Goal: Transaction & Acquisition: Purchase product/service

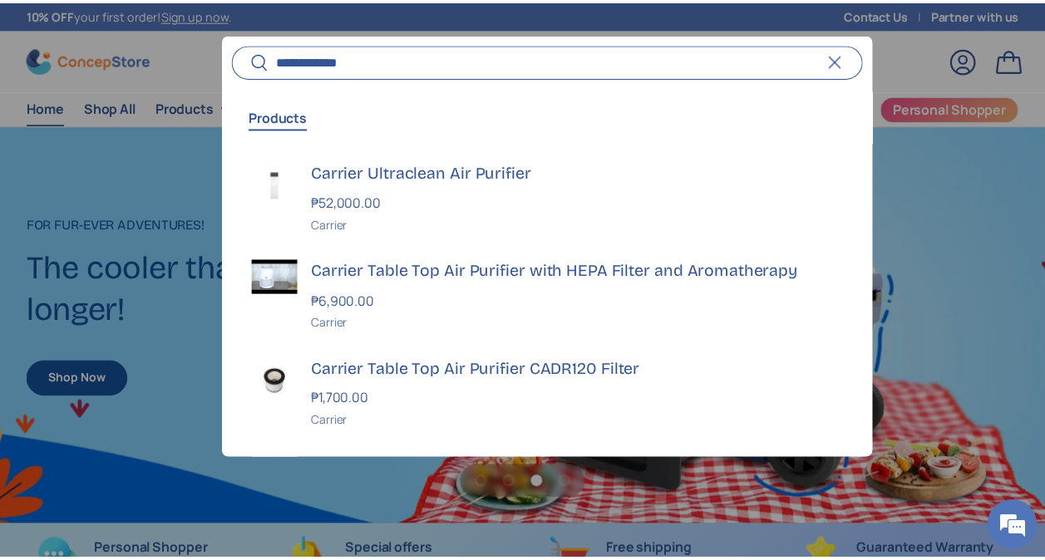
scroll to position [0, 2114]
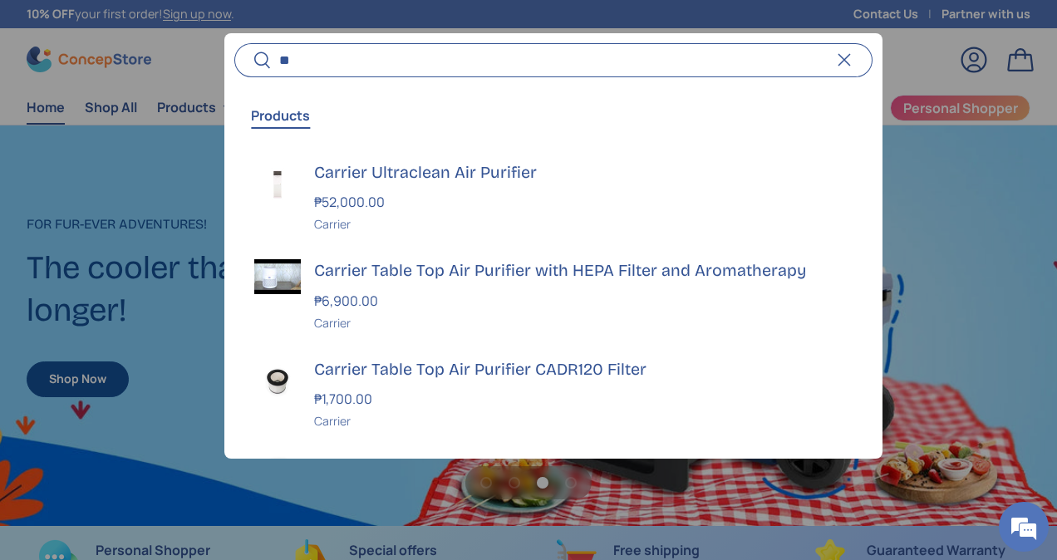
type input "*"
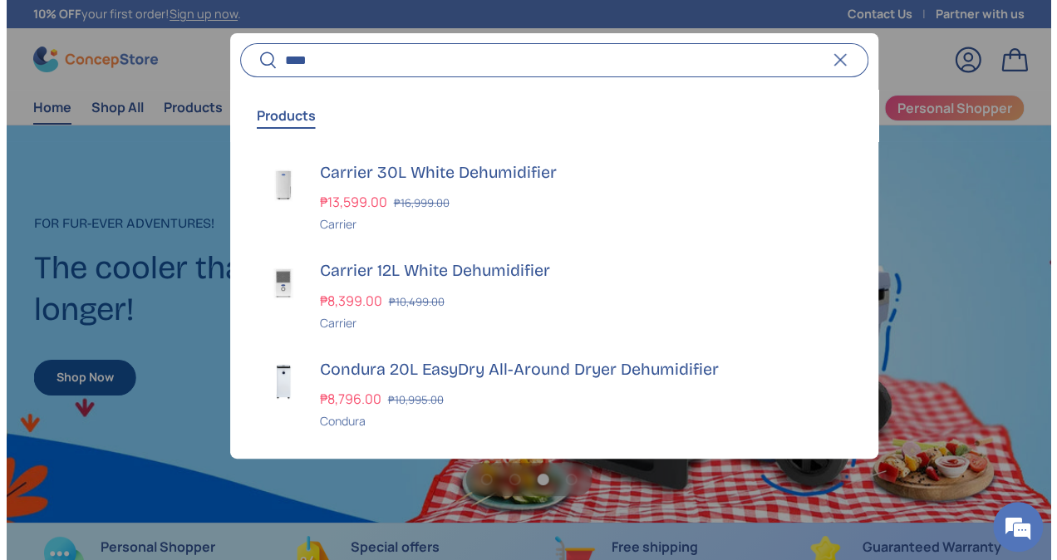
scroll to position [4227, 6627]
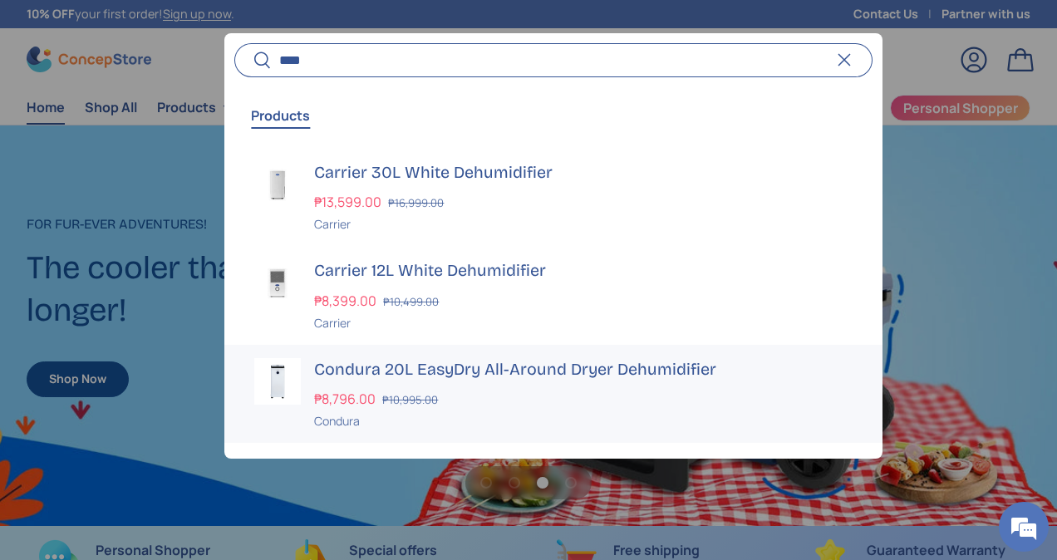
type input "****"
click at [504, 353] on link "Condura 20L EasyDry All-Around Dryer Dehumidifier ₱8,796.00 ₱10,995.00 Unit pri…" at bounding box center [552, 394] width 657 height 99
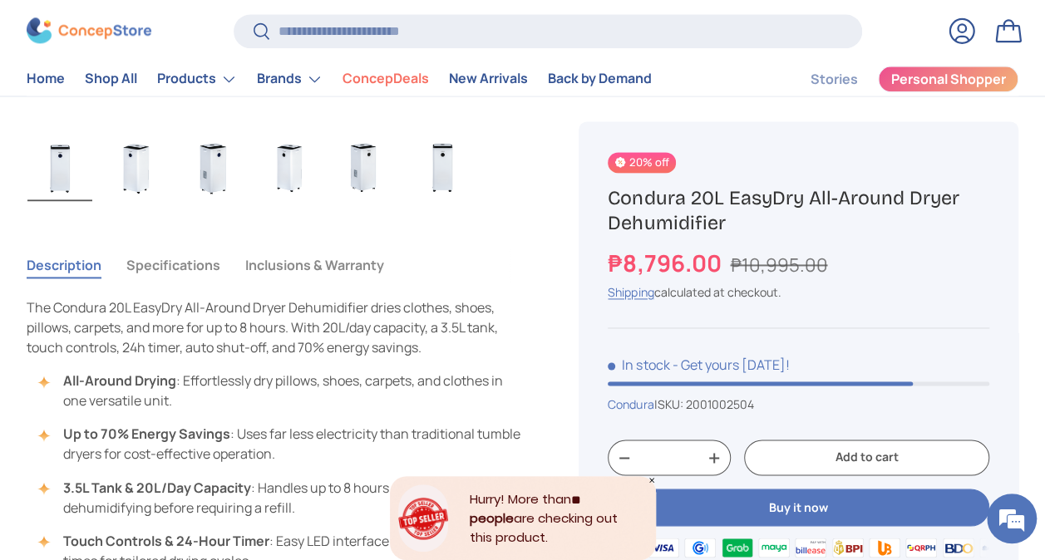
scroll to position [1080, 0]
click at [161, 258] on button "Specifications" at bounding box center [173, 265] width 94 height 38
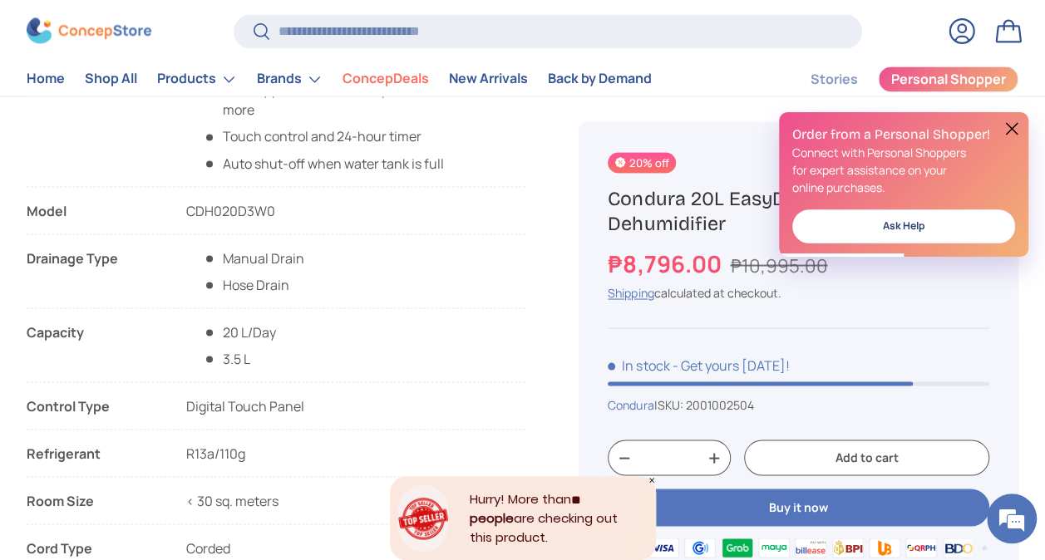
scroll to position [1413, 0]
